Goal: Information Seeking & Learning: Check status

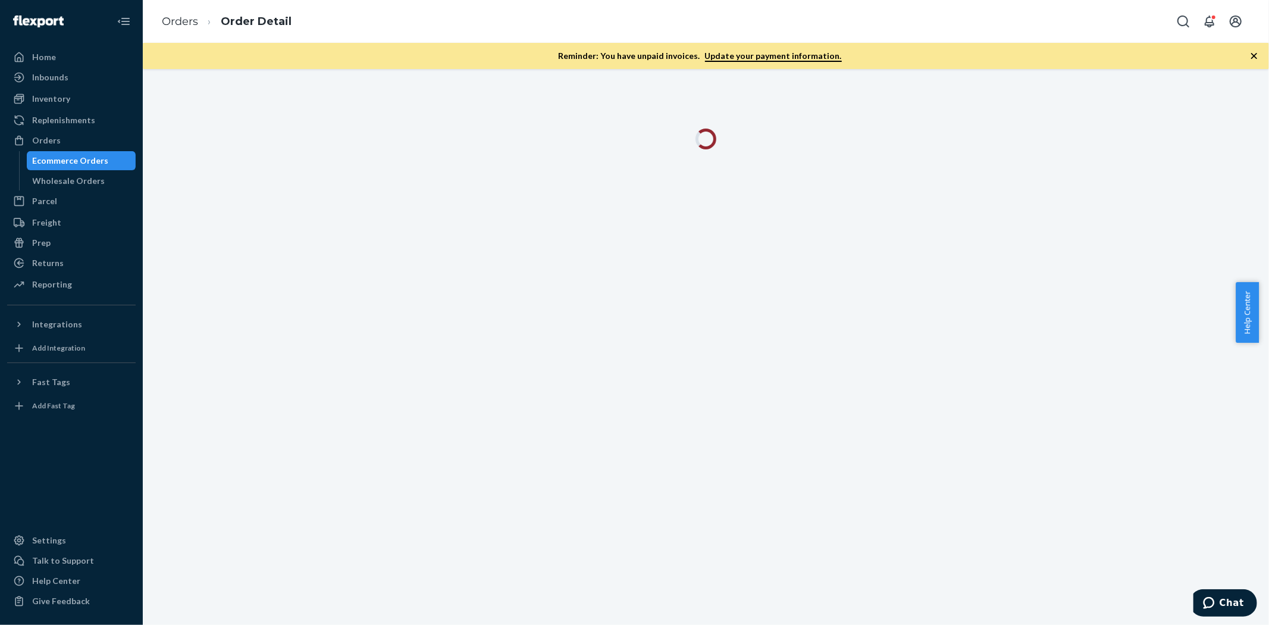
click at [63, 94] on div "Inventory" at bounding box center [51, 99] width 38 height 12
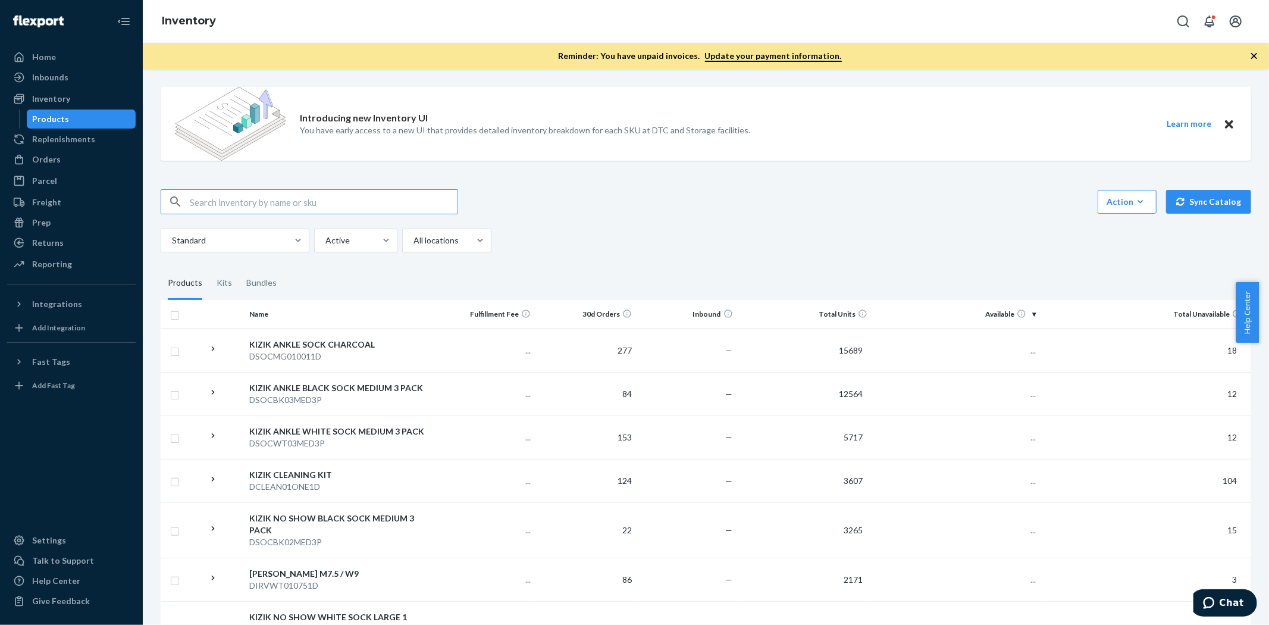
click at [228, 195] on input "text" at bounding box center [324, 202] width 268 height 24
paste input "LATH25020101Y"
type input "LATH25020101Y"
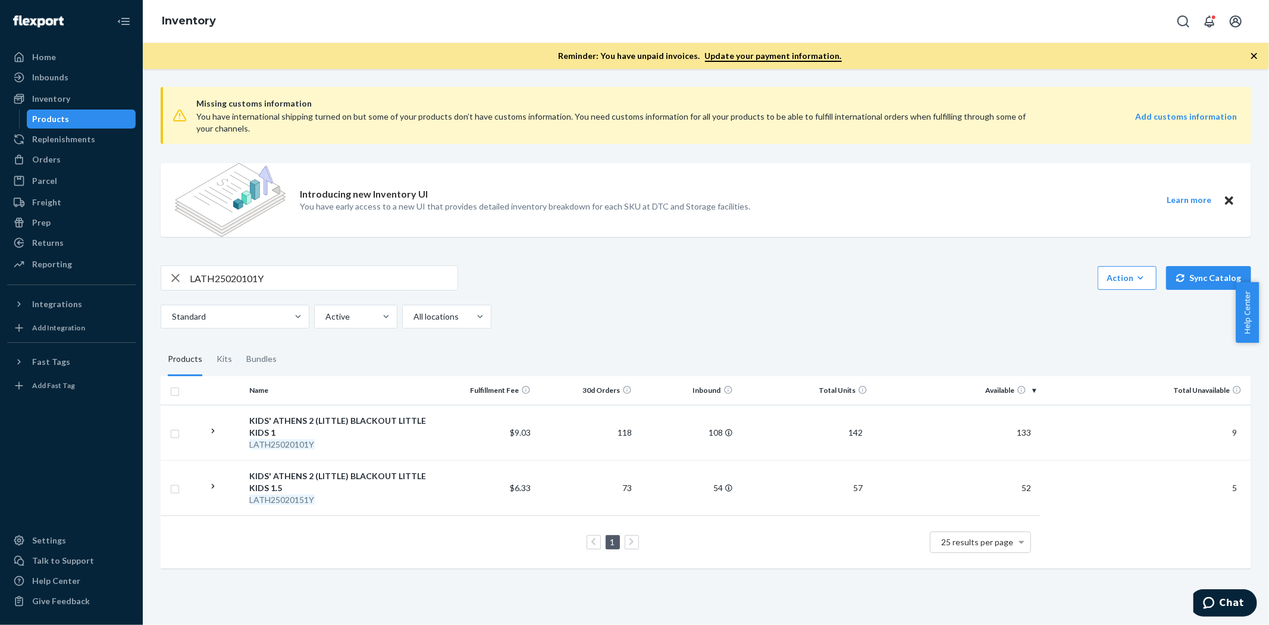
click at [366, 495] on div "LATH25020151Y" at bounding box center [340, 500] width 180 height 12
click at [378, 439] on div "LATH25020101Y" at bounding box center [340, 444] width 180 height 12
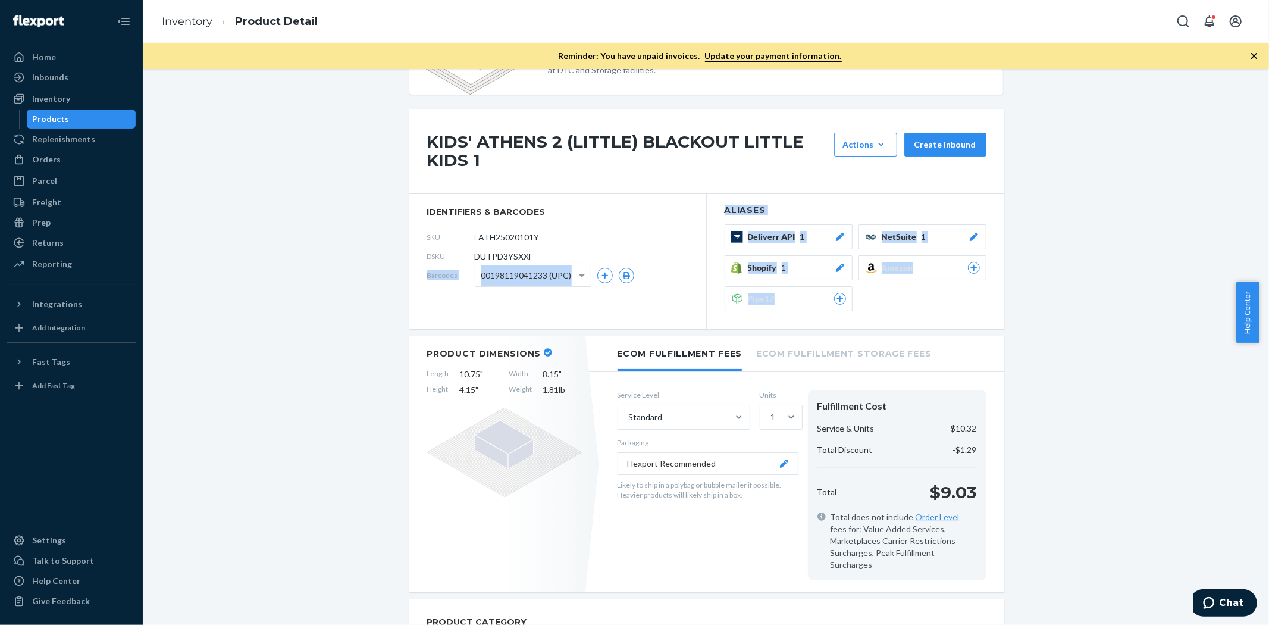
scroll to position [132, 0]
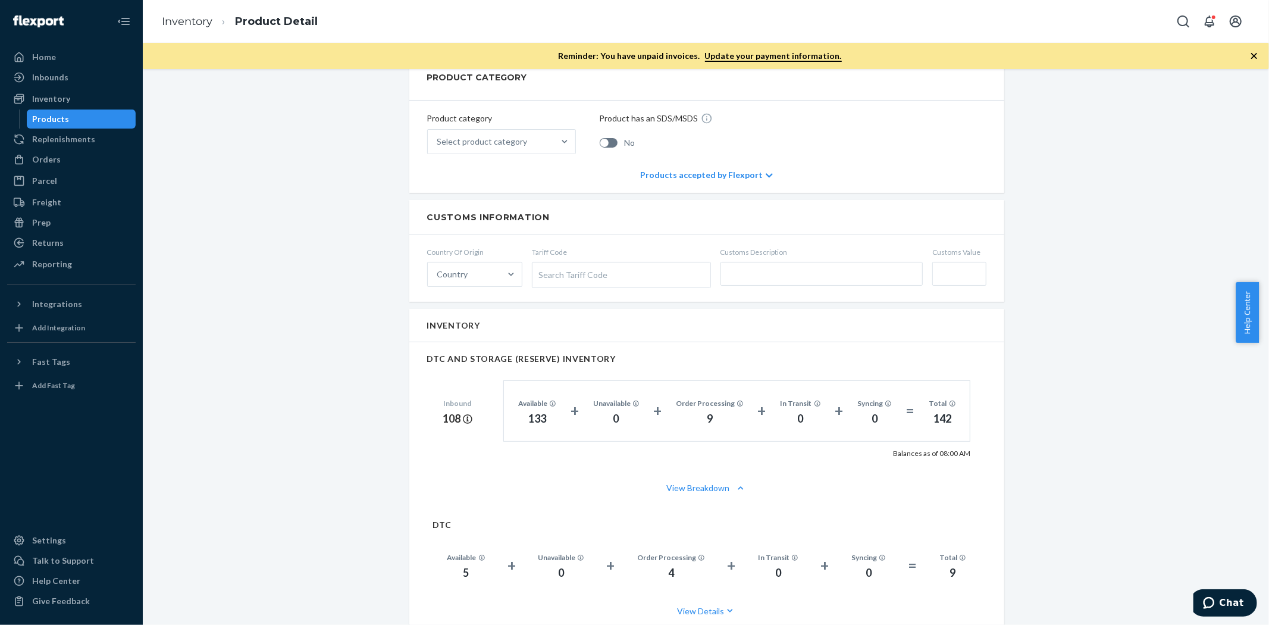
scroll to position [661, 0]
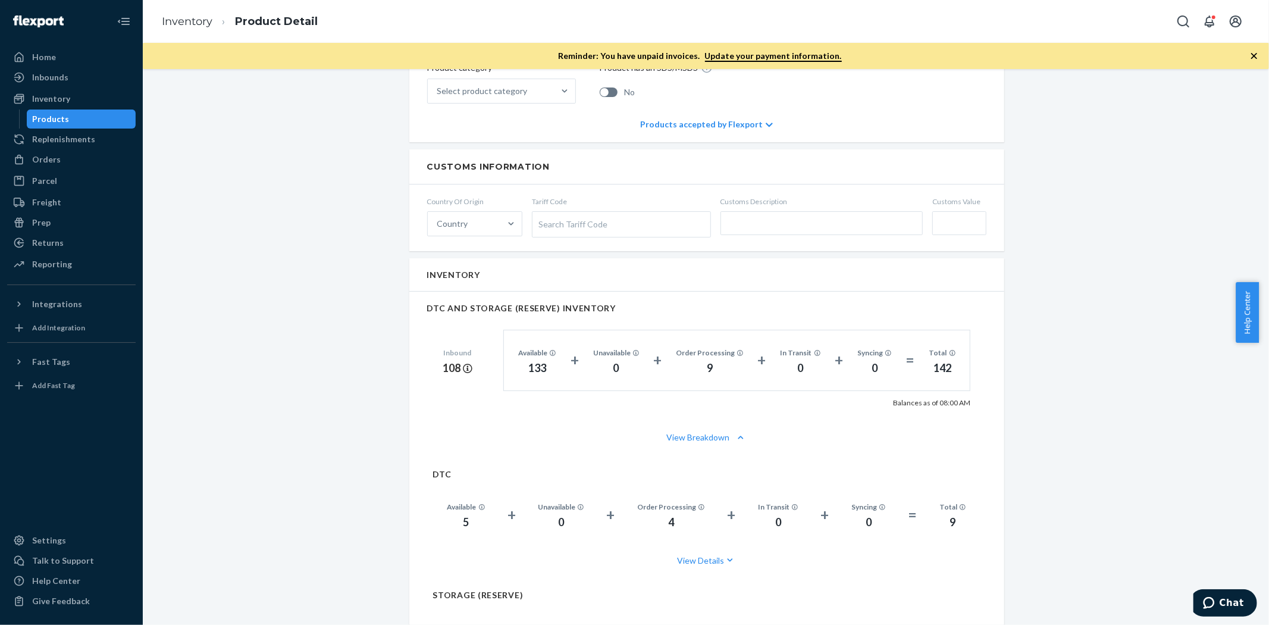
click at [341, 438] on div "Introducing new Inventory UI You have early access to a new UI that provides de…" at bounding box center [706, 343] width 1108 height 1835
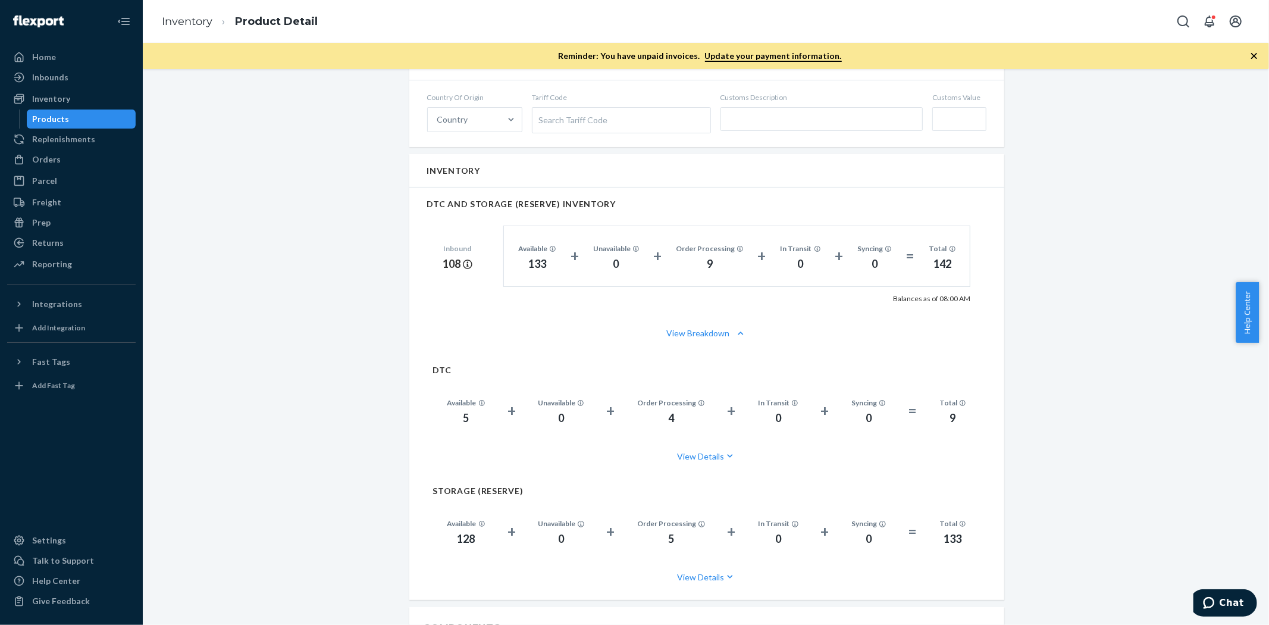
scroll to position [793, 0]
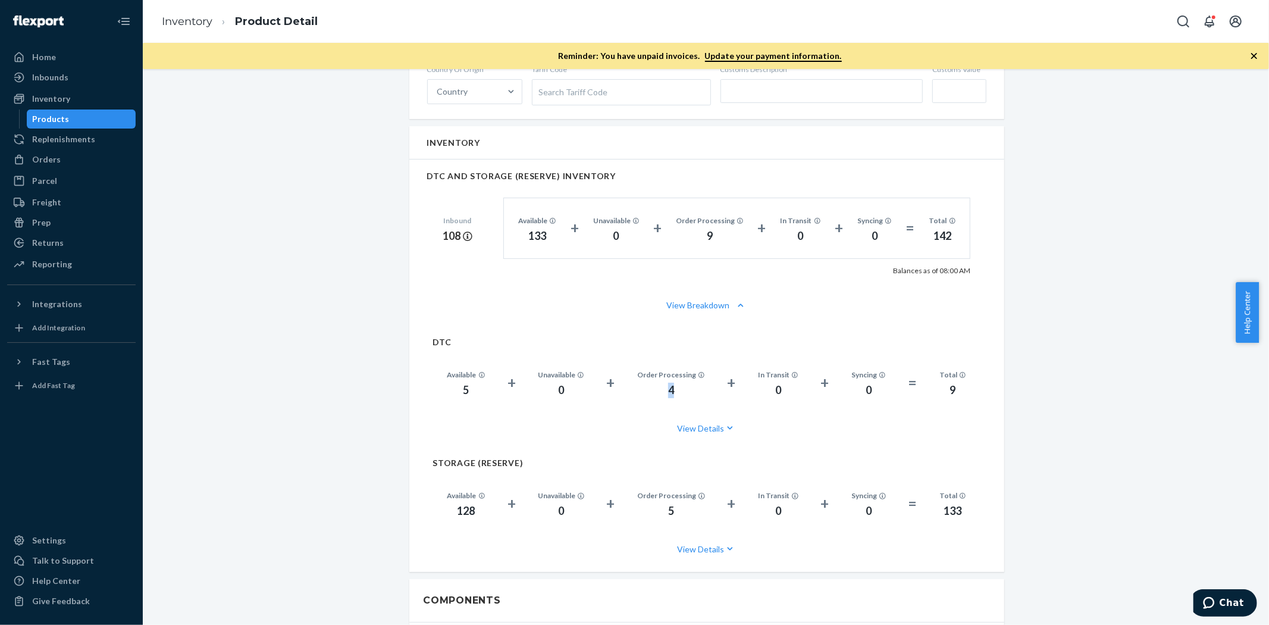
drag, startPoint x: 665, startPoint y: 380, endPoint x: 671, endPoint y: 380, distance: 6.5
click at [671, 383] on div "4" at bounding box center [671, 390] width 68 height 15
click at [329, 390] on div "Introducing new Inventory UI You have early access to a new UI that provides de…" at bounding box center [706, 211] width 1108 height 1835
click at [688, 415] on button "View Details" at bounding box center [706, 428] width 547 height 32
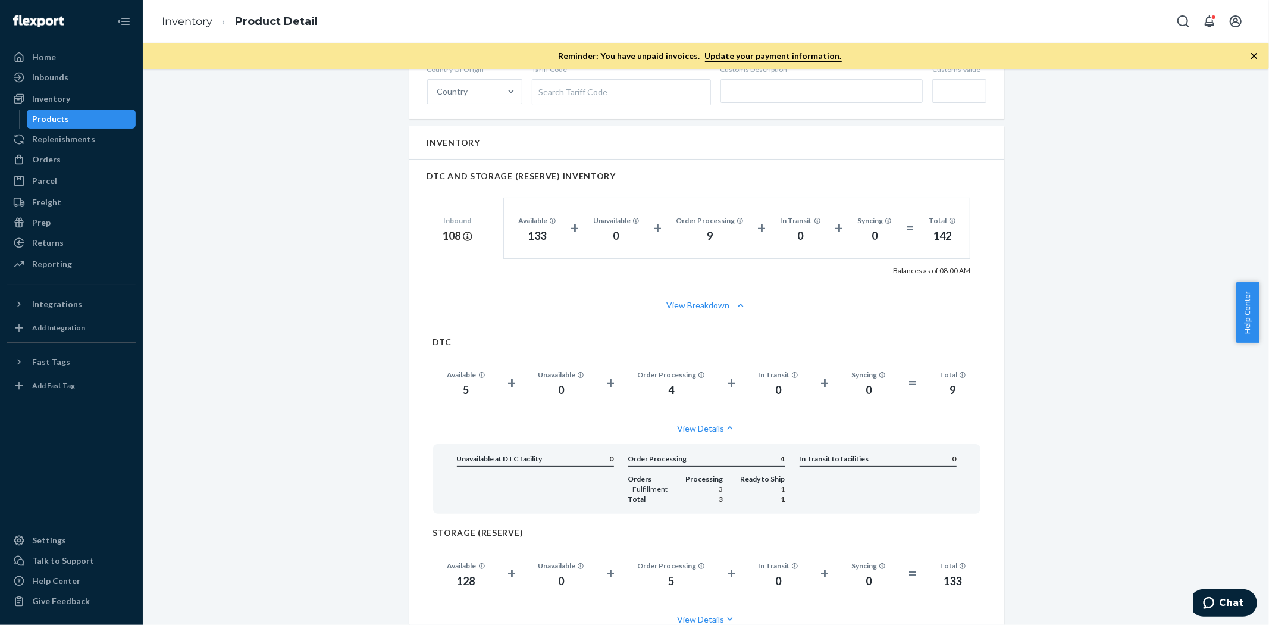
click at [688, 415] on button "View Details" at bounding box center [706, 428] width 547 height 32
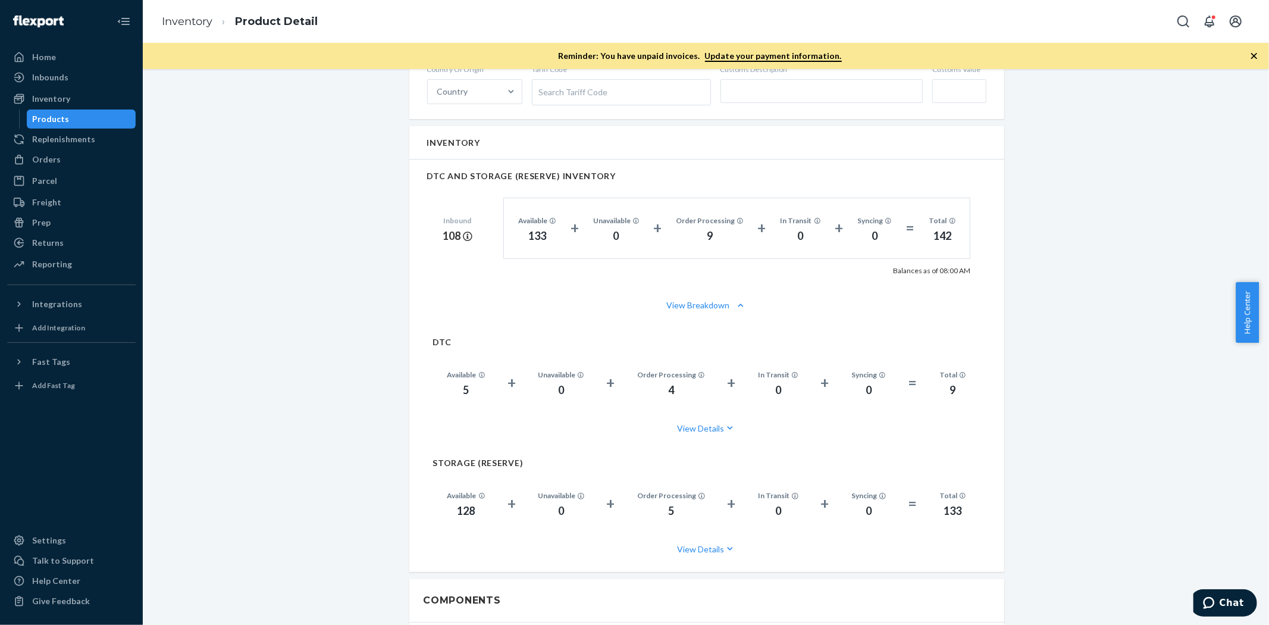
click at [346, 408] on div "Introducing new Inventory UI You have early access to a new UI that provides de…" at bounding box center [706, 211] width 1108 height 1835
